Goal: Information Seeking & Learning: Learn about a topic

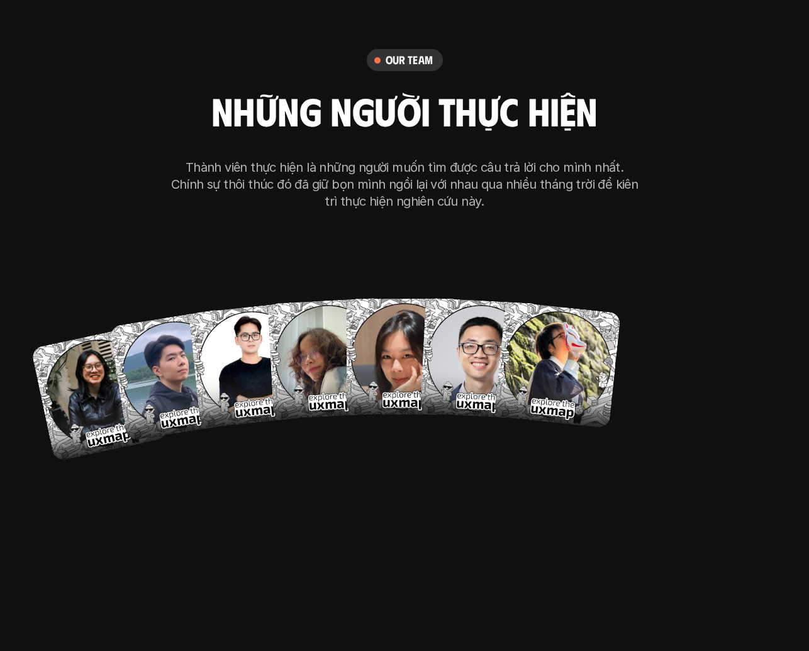
scroll to position [7131, 0]
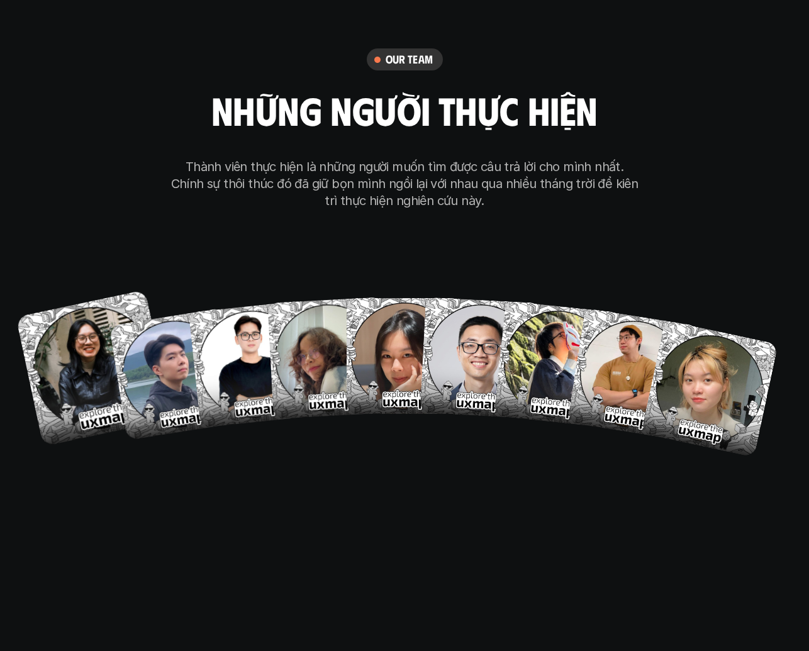
click at [89, 318] on img at bounding box center [94, 368] width 157 height 157
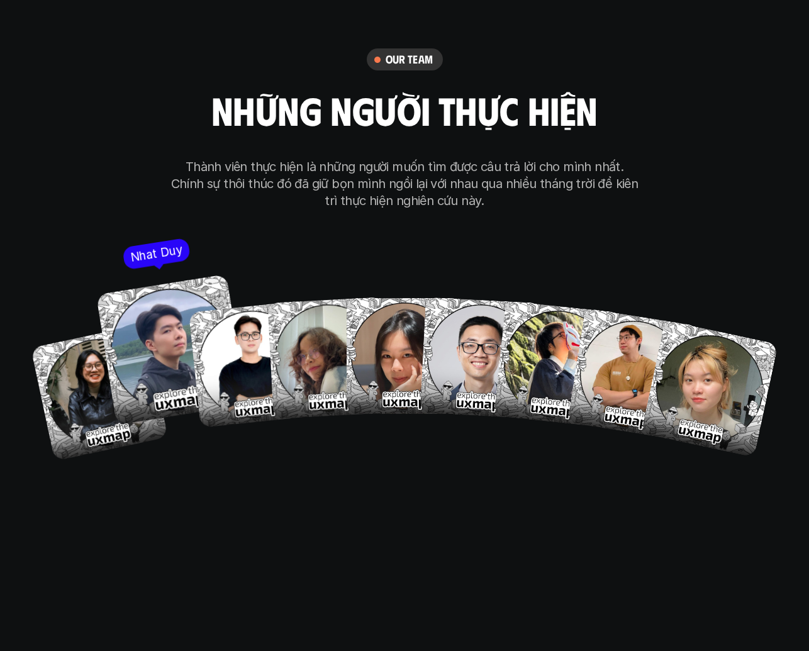
click at [150, 288] on img at bounding box center [171, 349] width 151 height 151
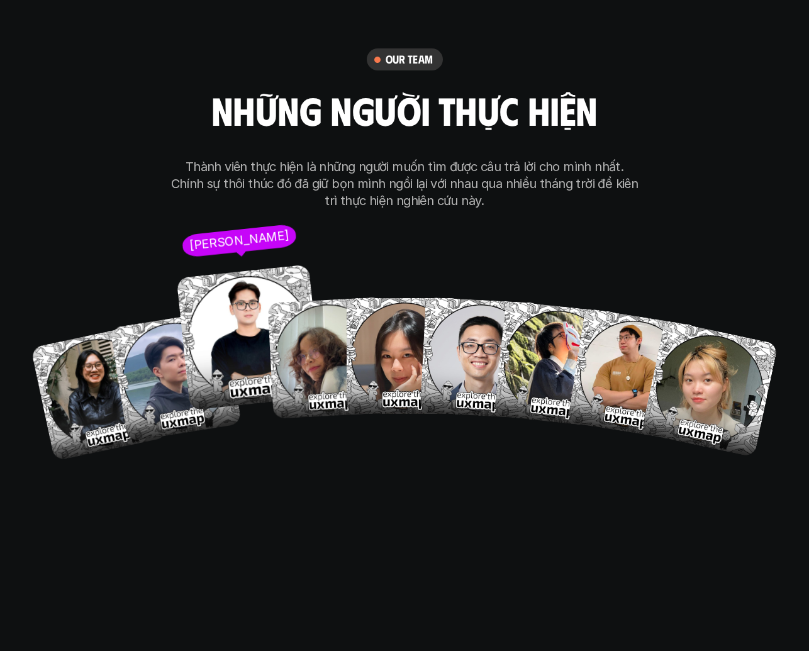
click at [244, 295] on img at bounding box center [249, 338] width 146 height 146
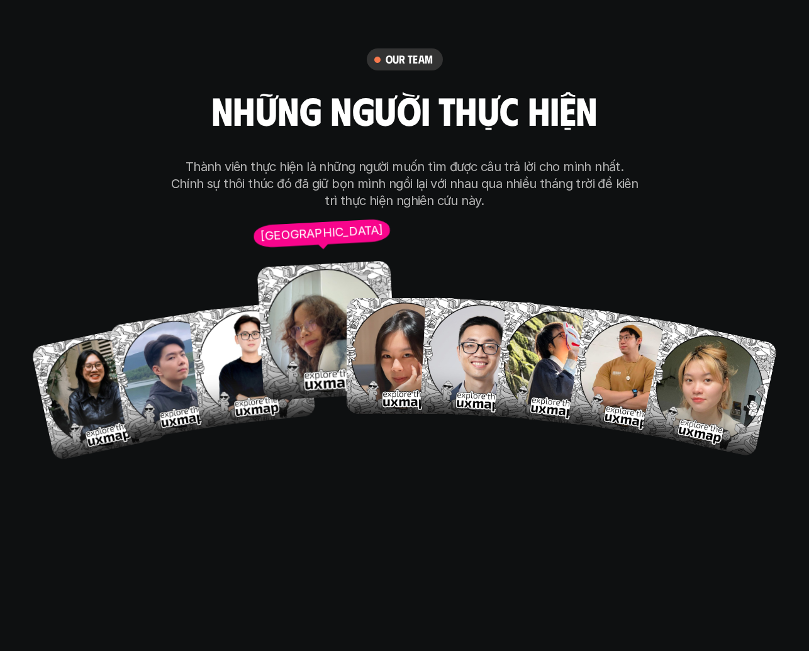
click at [320, 298] on img at bounding box center [327, 331] width 140 height 140
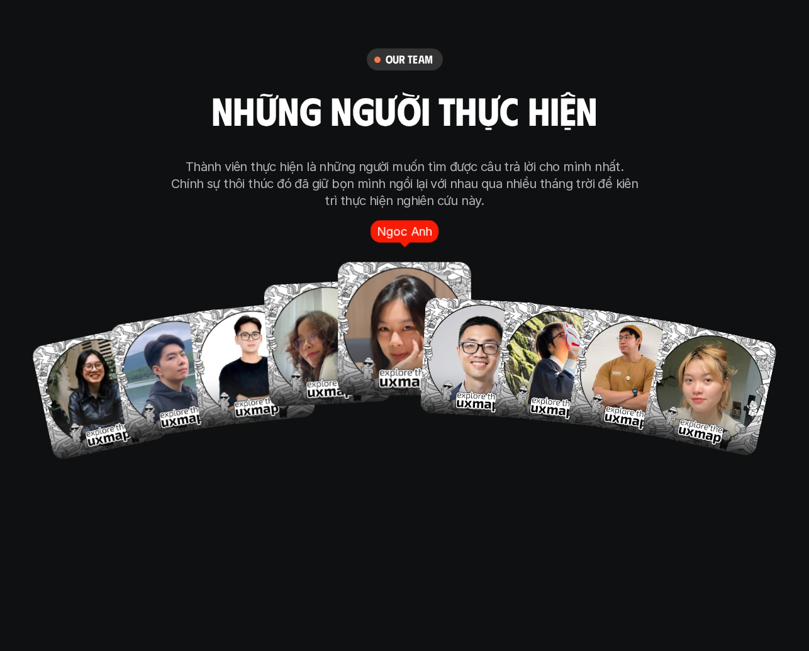
click at [407, 291] on img at bounding box center [404, 328] width 133 height 133
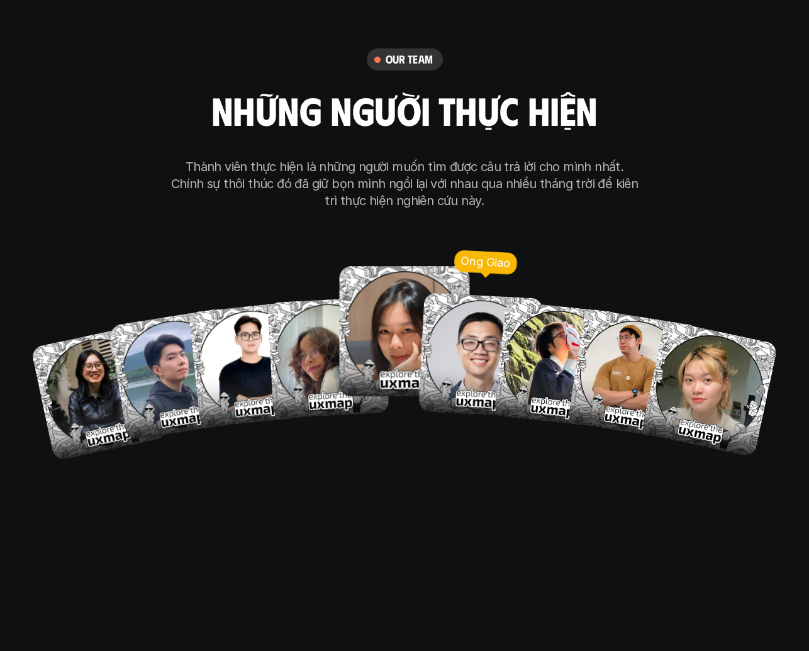
click at [461, 293] on img at bounding box center [481, 355] width 125 height 125
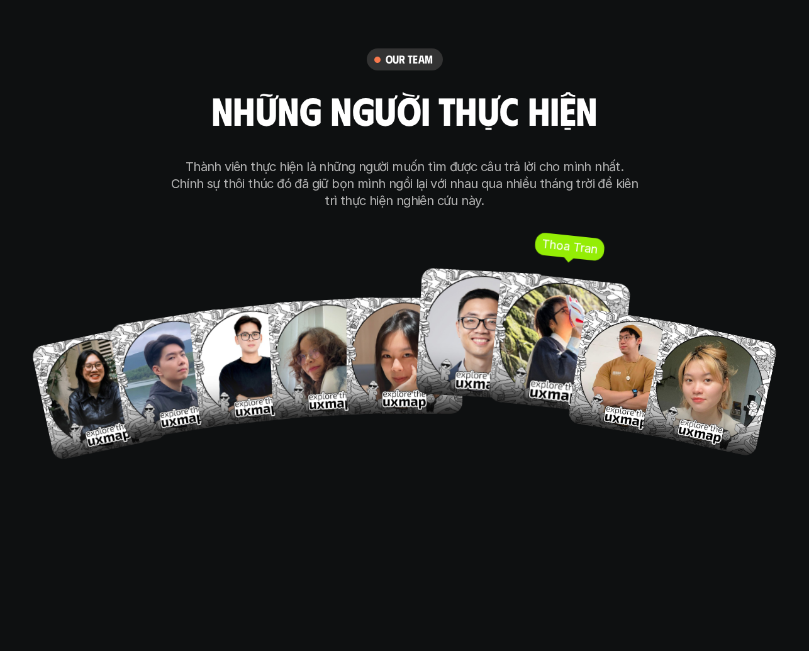
click at [544, 290] on img at bounding box center [560, 344] width 144 height 144
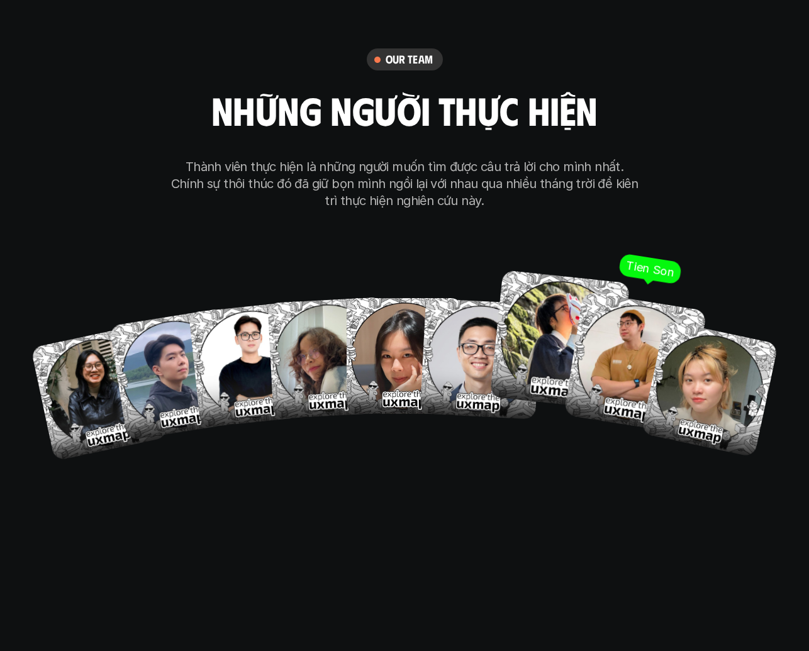
click at [629, 301] on img at bounding box center [635, 363] width 143 height 143
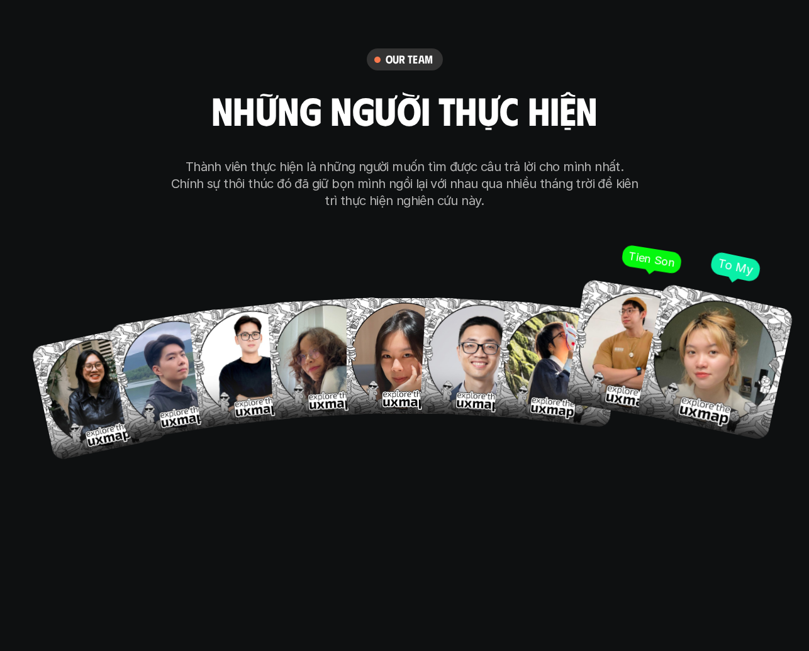
click at [714, 310] on img at bounding box center [716, 362] width 158 height 158
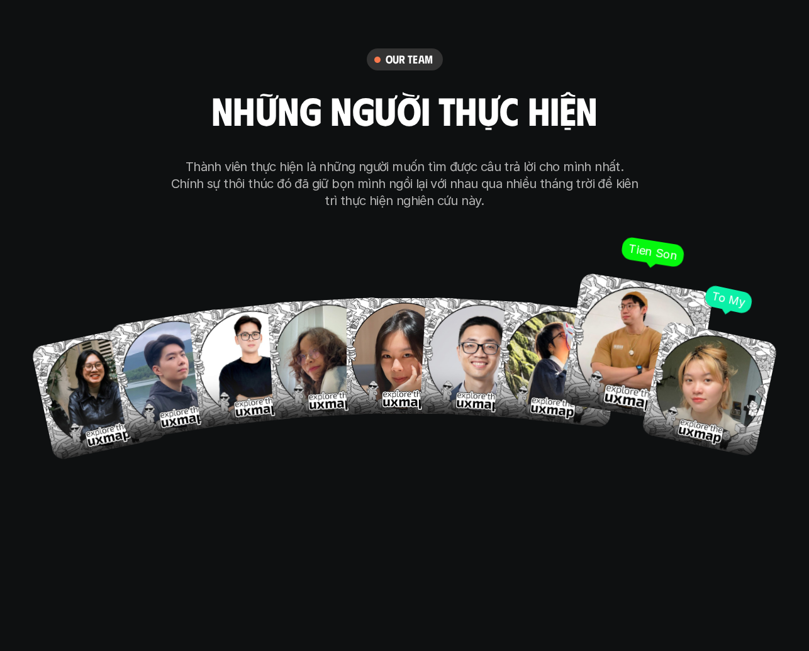
click at [607, 273] on img at bounding box center [638, 349] width 152 height 152
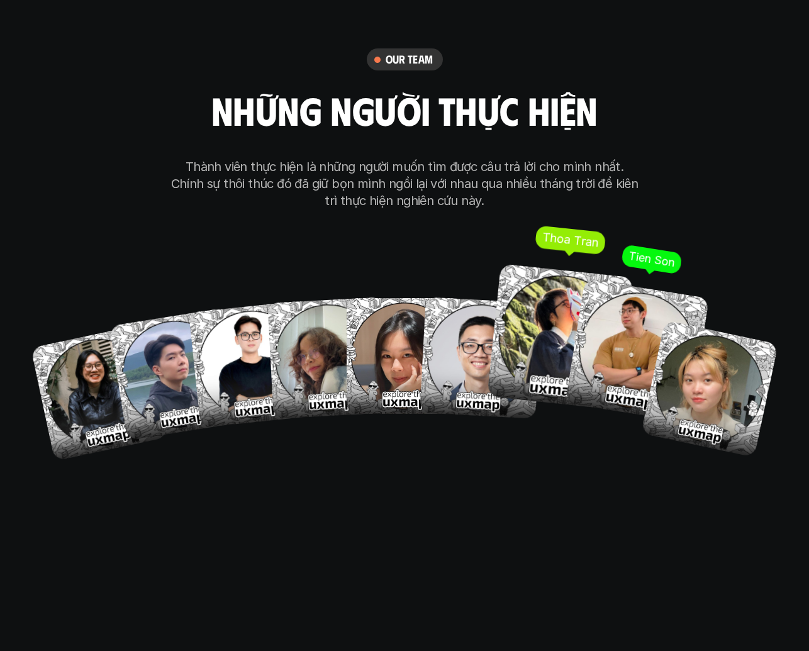
click at [507, 282] on img at bounding box center [560, 337] width 147 height 147
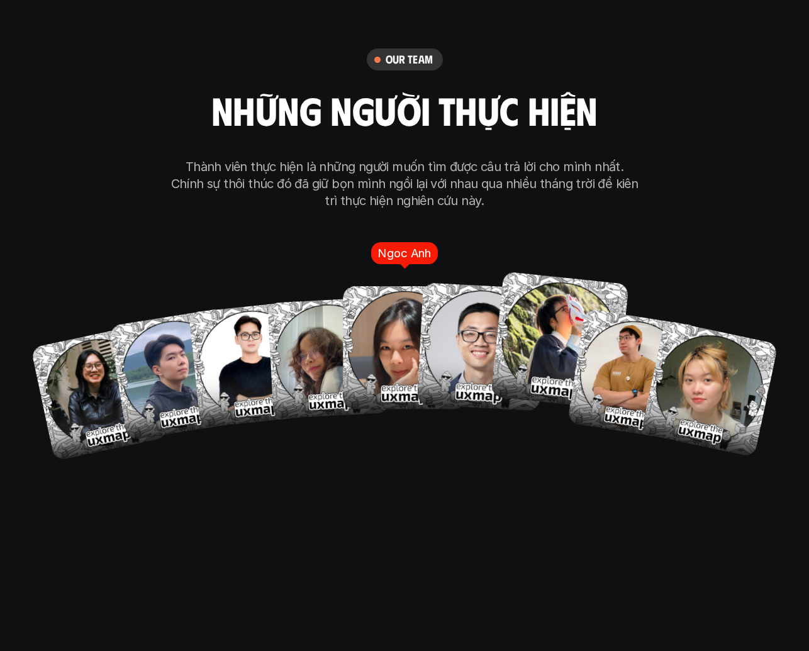
click at [412, 290] on img at bounding box center [404, 347] width 123 height 123
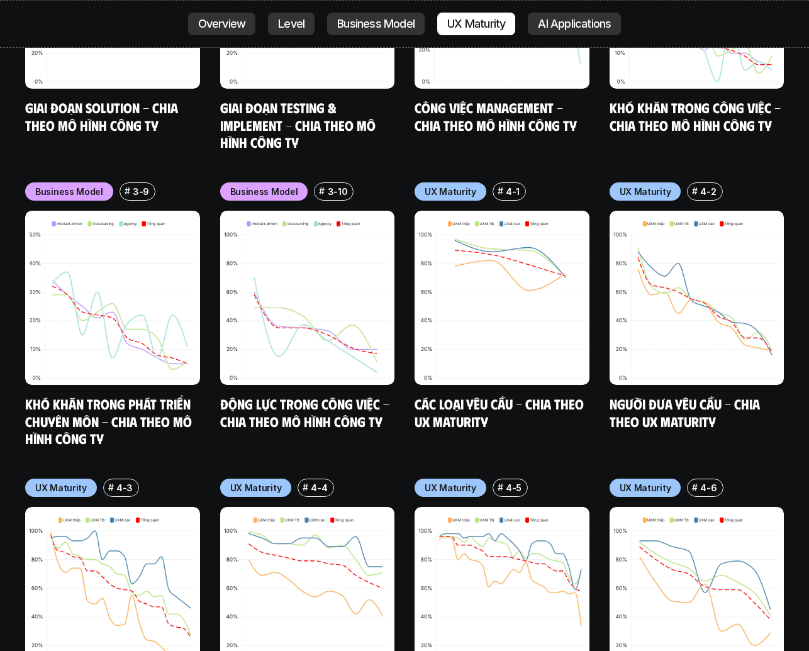
scroll to position [5669, 0]
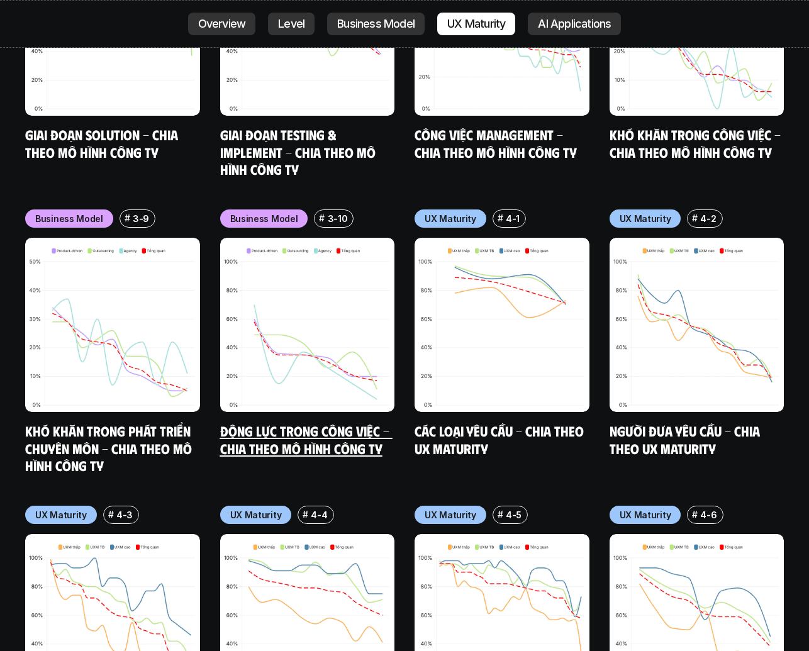
click at [315, 422] on link "Động lực trong công việc - Chia theo mô hình công ty" at bounding box center [306, 439] width 172 height 35
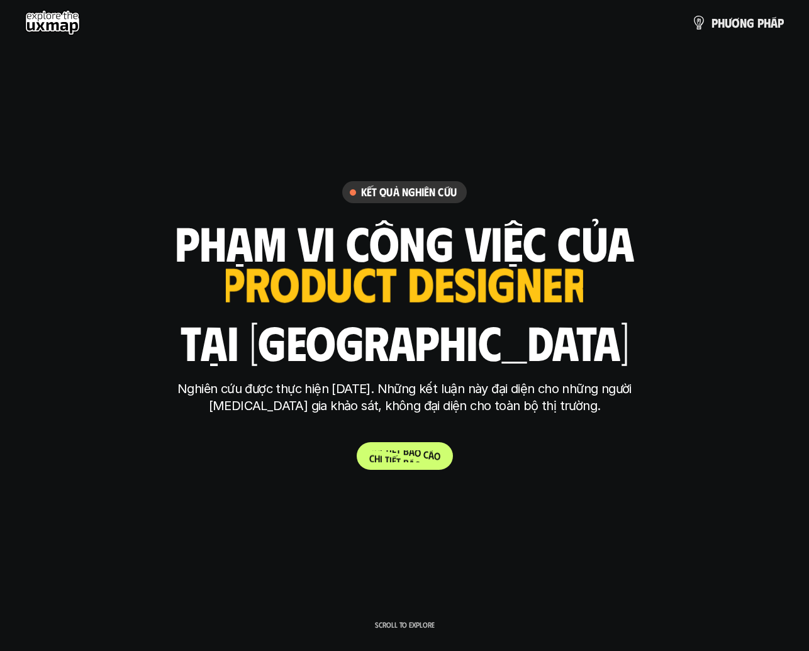
click at [395, 455] on p "C h i t i ế t b á o c á o" at bounding box center [404, 457] width 71 height 12
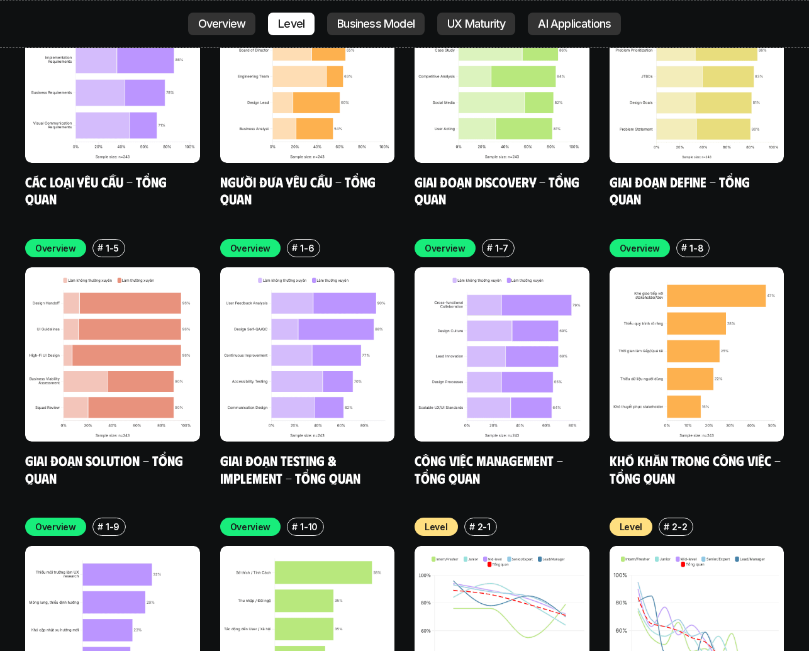
scroll to position [3803, 0]
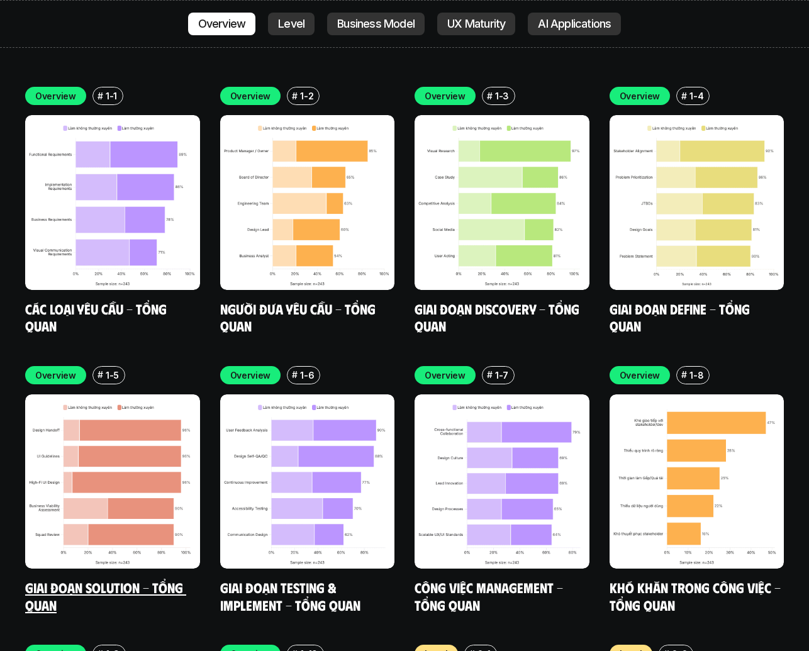
click at [114, 407] on img at bounding box center [112, 482] width 175 height 175
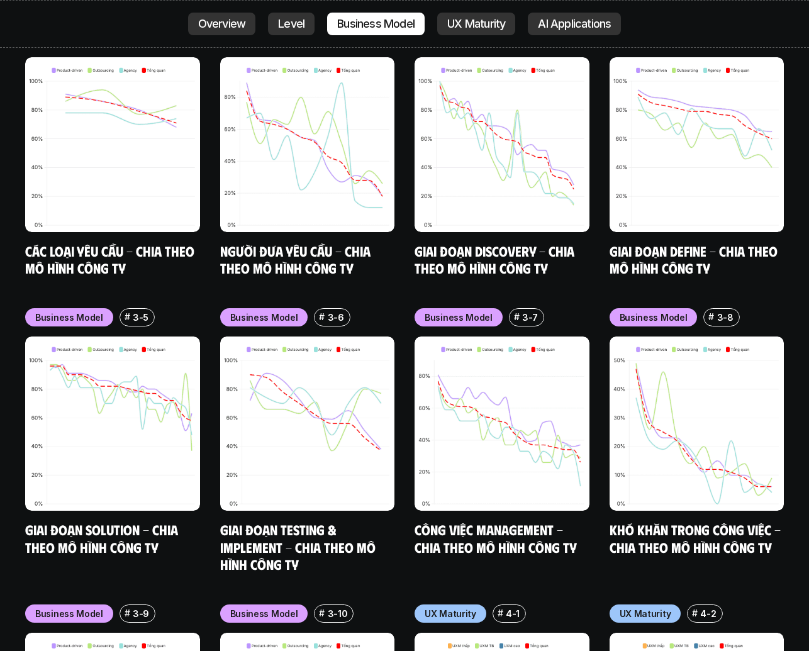
scroll to position [5279, 0]
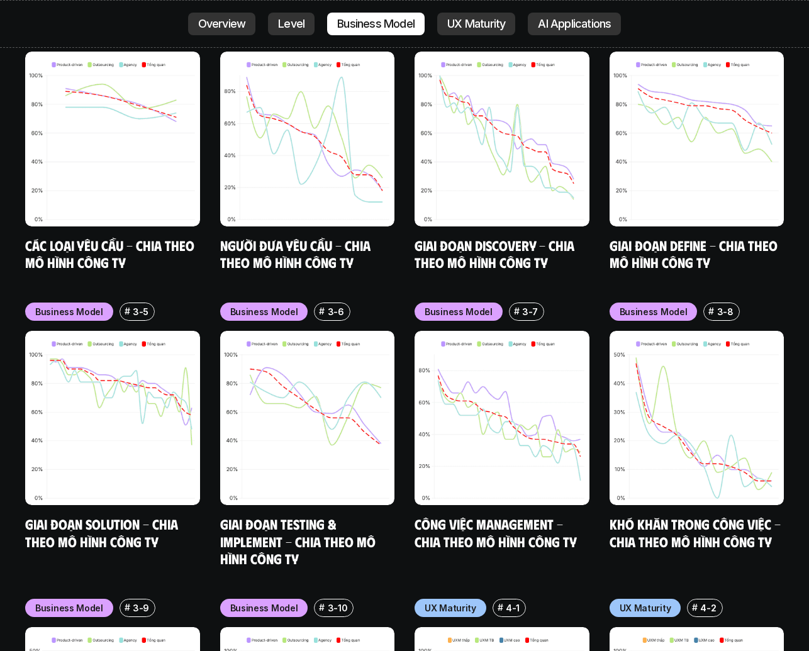
click at [471, 374] on img at bounding box center [502, 418] width 175 height 175
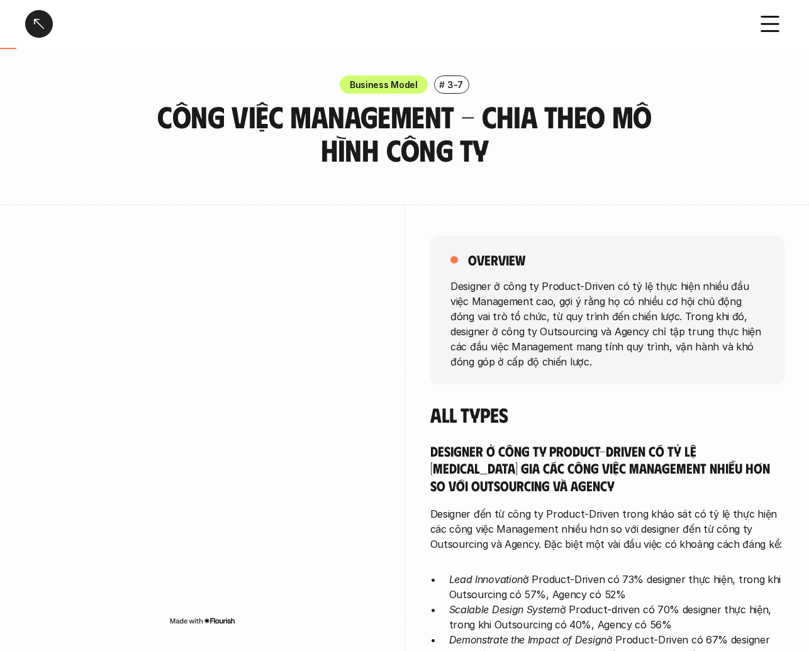
click at [38, 22] on div at bounding box center [39, 24] width 28 height 28
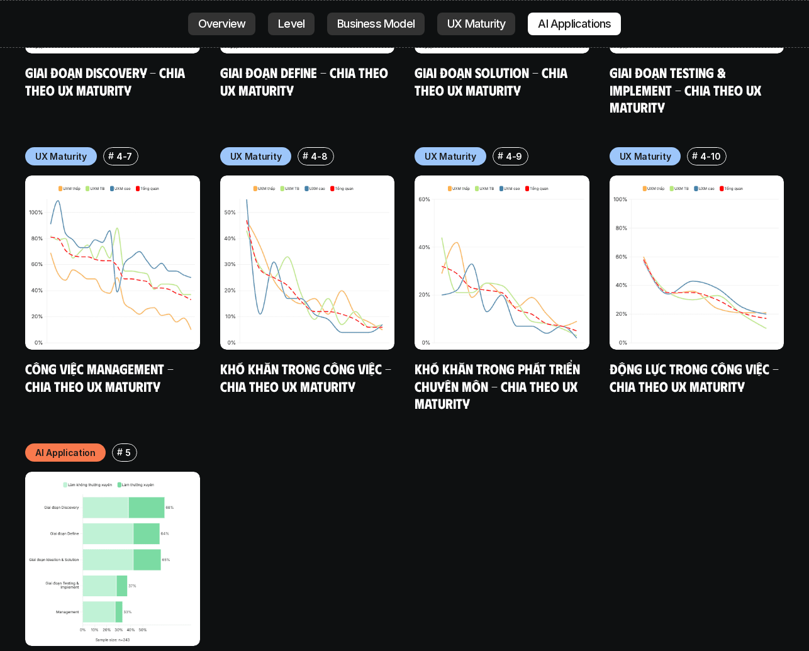
scroll to position [6314, 0]
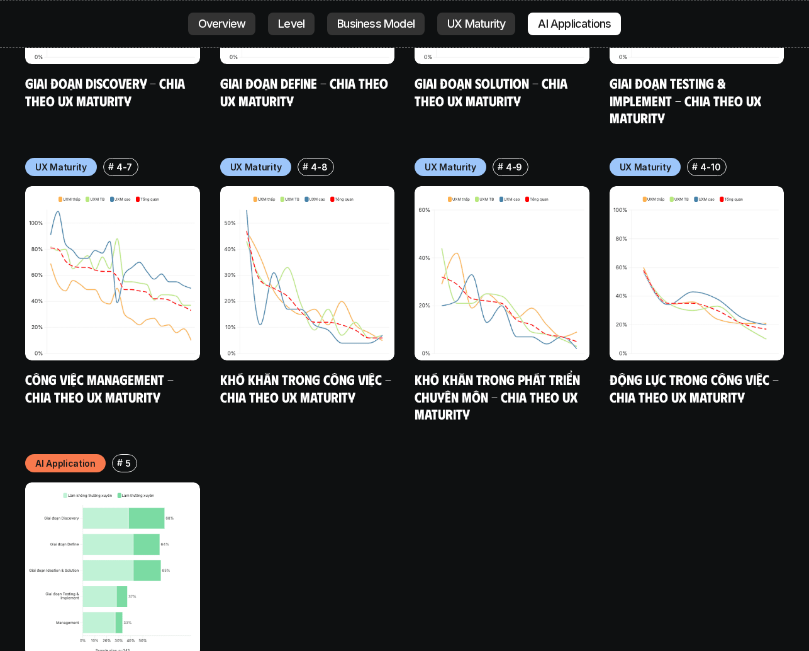
click at [107, 549] on img at bounding box center [112, 570] width 175 height 175
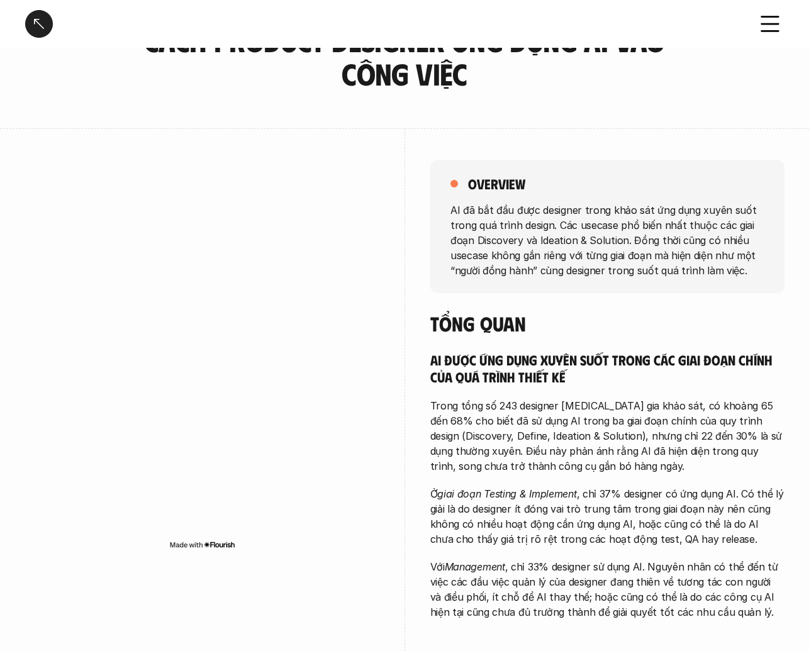
scroll to position [97, 0]
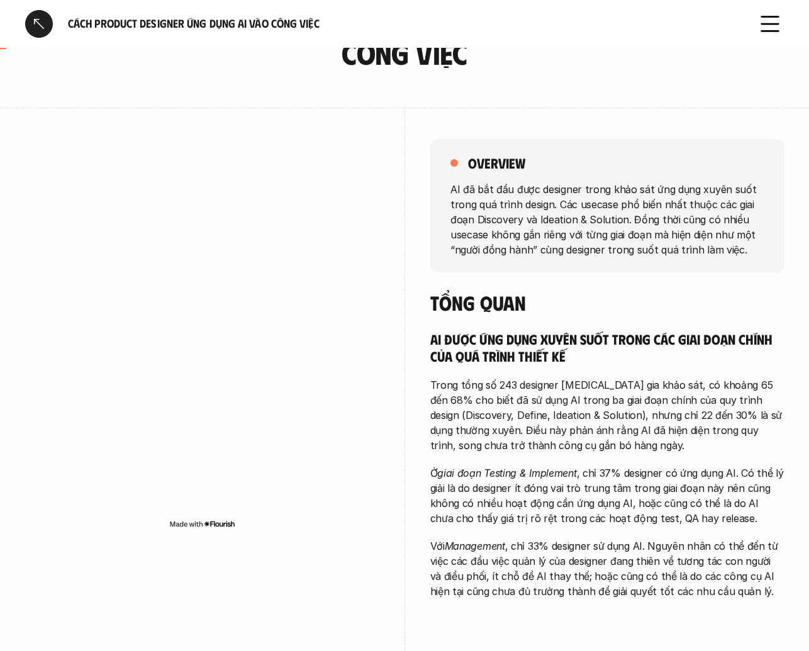
click at [220, 525] on img at bounding box center [202, 524] width 66 height 10
